Goal: Task Accomplishment & Management: Use online tool/utility

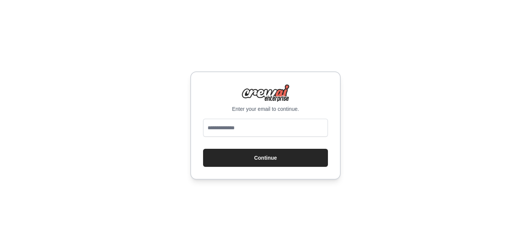
type input "**********"
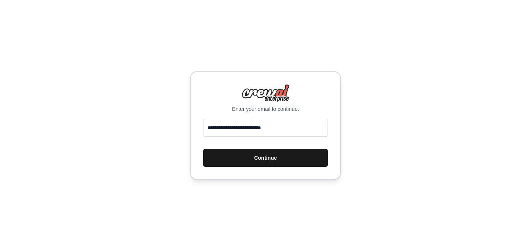
click at [238, 166] on button "Continue" at bounding box center [265, 158] width 125 height 18
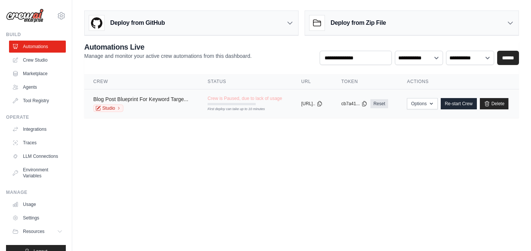
click at [135, 99] on link "Blog Post Blueprint For Keyword Targe..." at bounding box center [140, 99] width 95 height 6
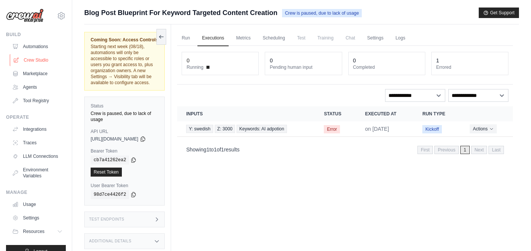
click at [35, 58] on link "Crew Studio" at bounding box center [38, 60] width 57 height 12
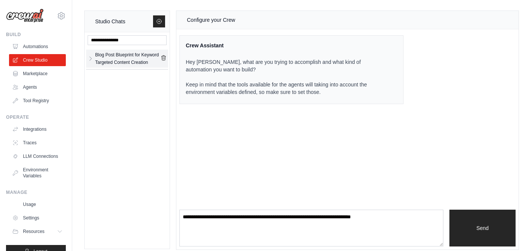
click at [128, 55] on div "Blog Post Blueprint for Keyword Targeted Content Creation" at bounding box center [127, 58] width 65 height 15
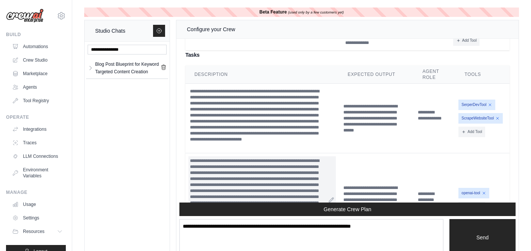
scroll to position [1286, 0]
